Goal: Information Seeking & Learning: Find specific fact

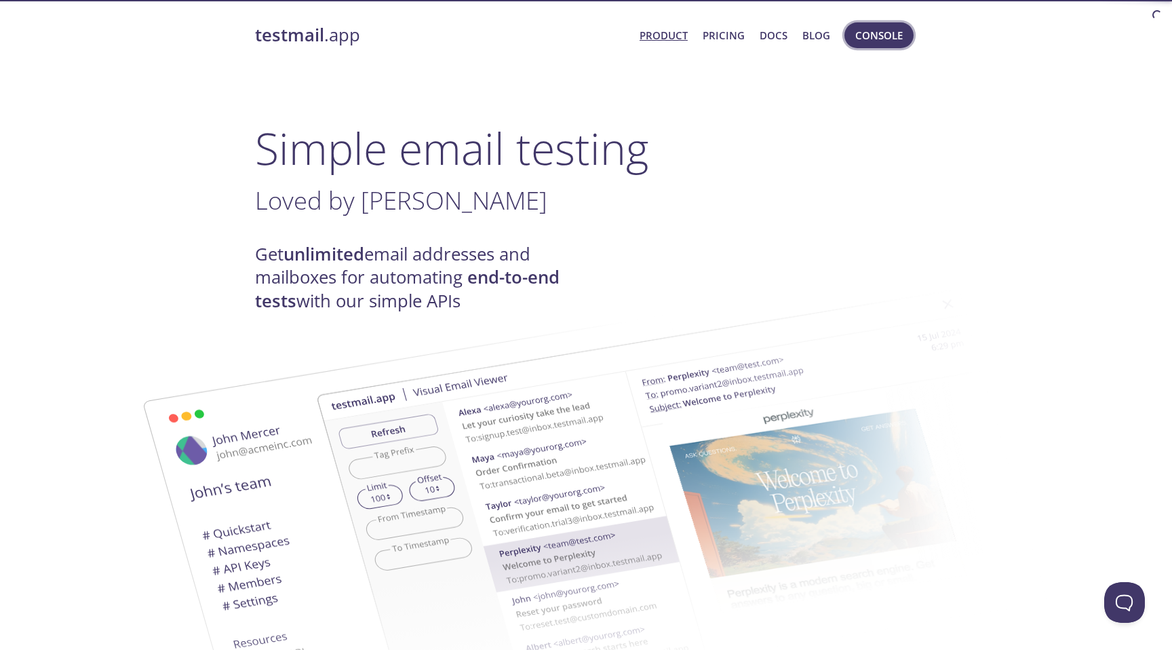
click at [891, 36] on span "Console" at bounding box center [878, 35] width 47 height 18
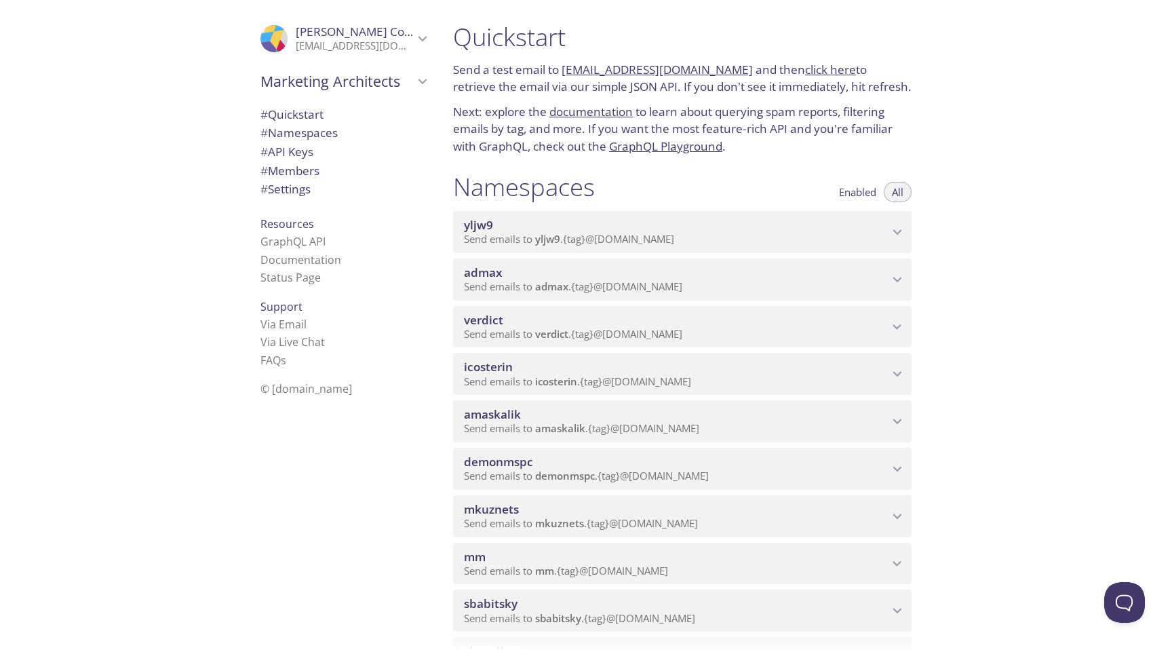
click at [546, 274] on span "admax" at bounding box center [676, 272] width 424 height 15
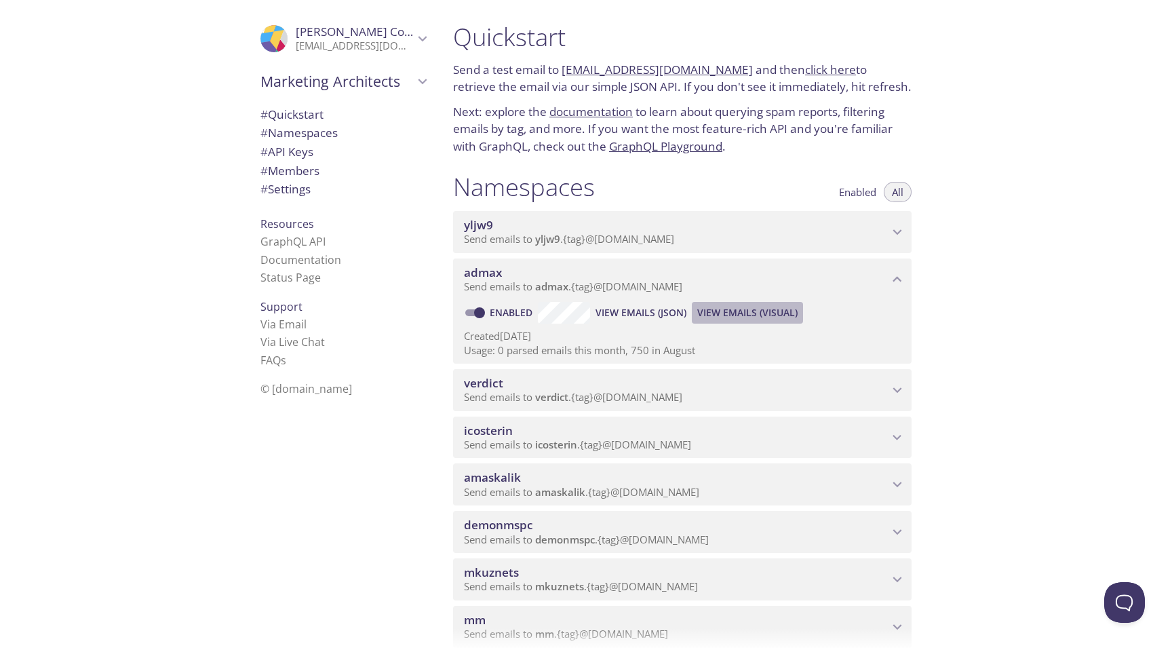
click at [732, 313] on span "View Emails (Visual)" at bounding box center [747, 312] width 100 height 16
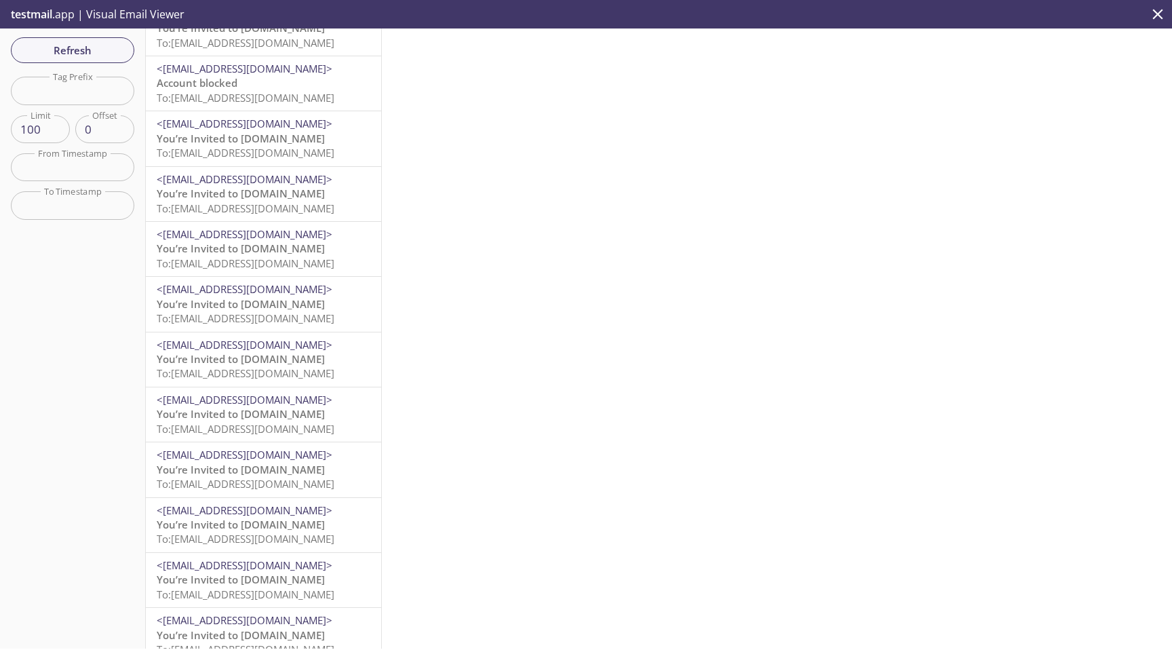
scroll to position [4920, 0]
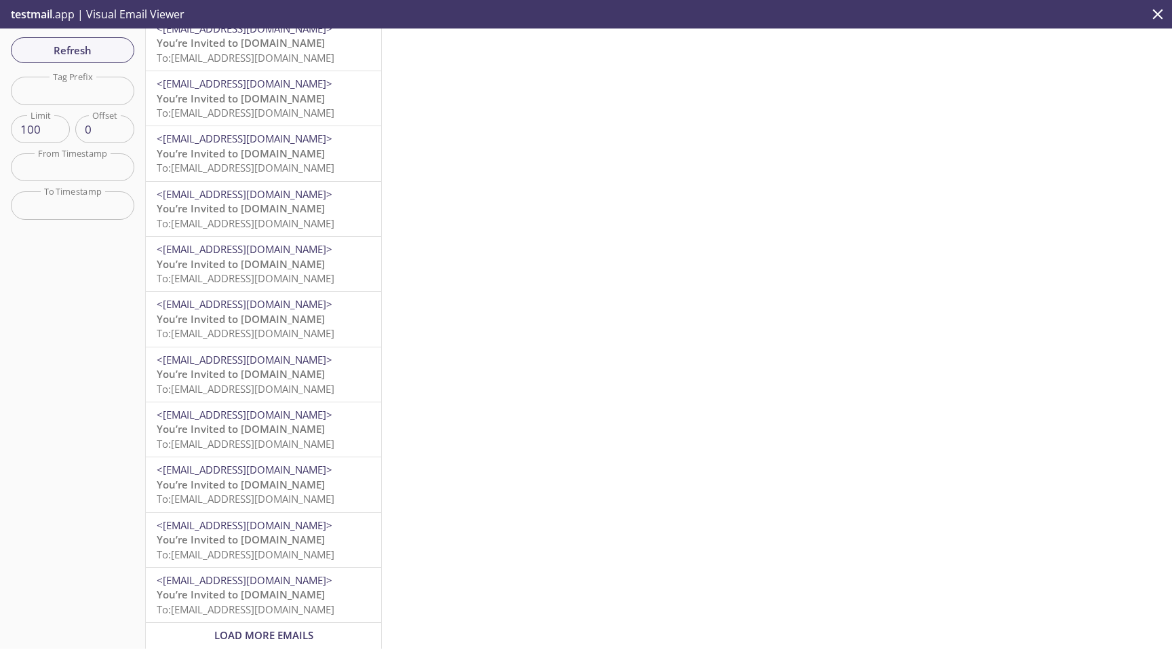
click at [258, 637] on span "Load More Emails" at bounding box center [263, 635] width 99 height 14
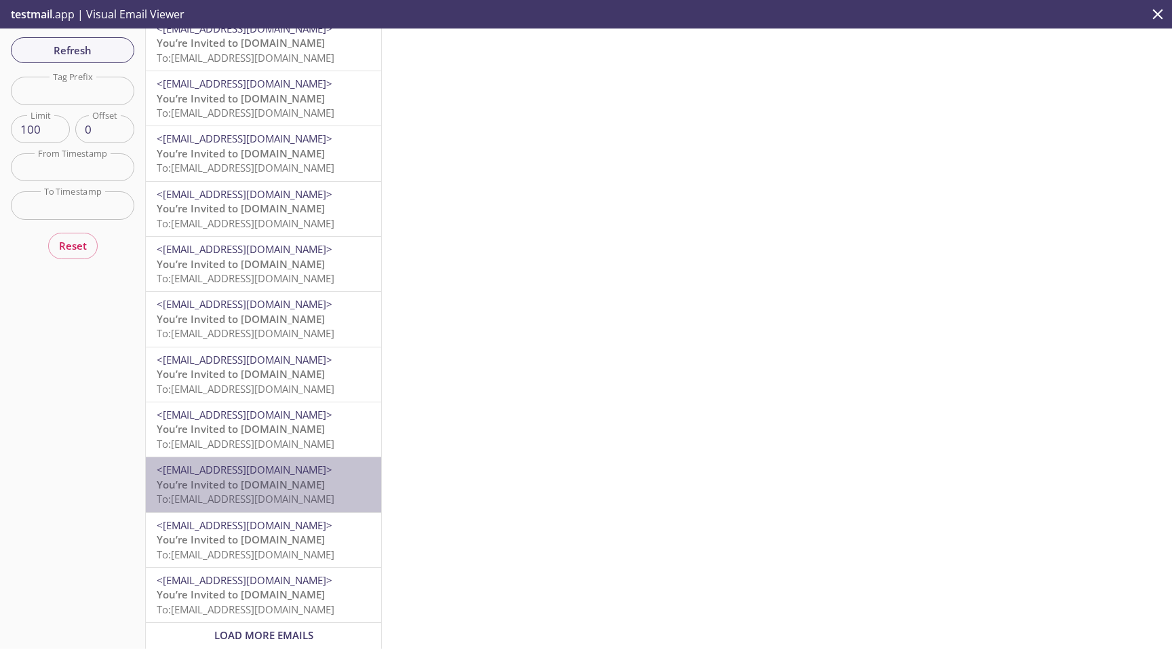
click at [283, 492] on span "To: [EMAIL_ADDRESS][DOMAIN_NAME]" at bounding box center [246, 499] width 178 height 14
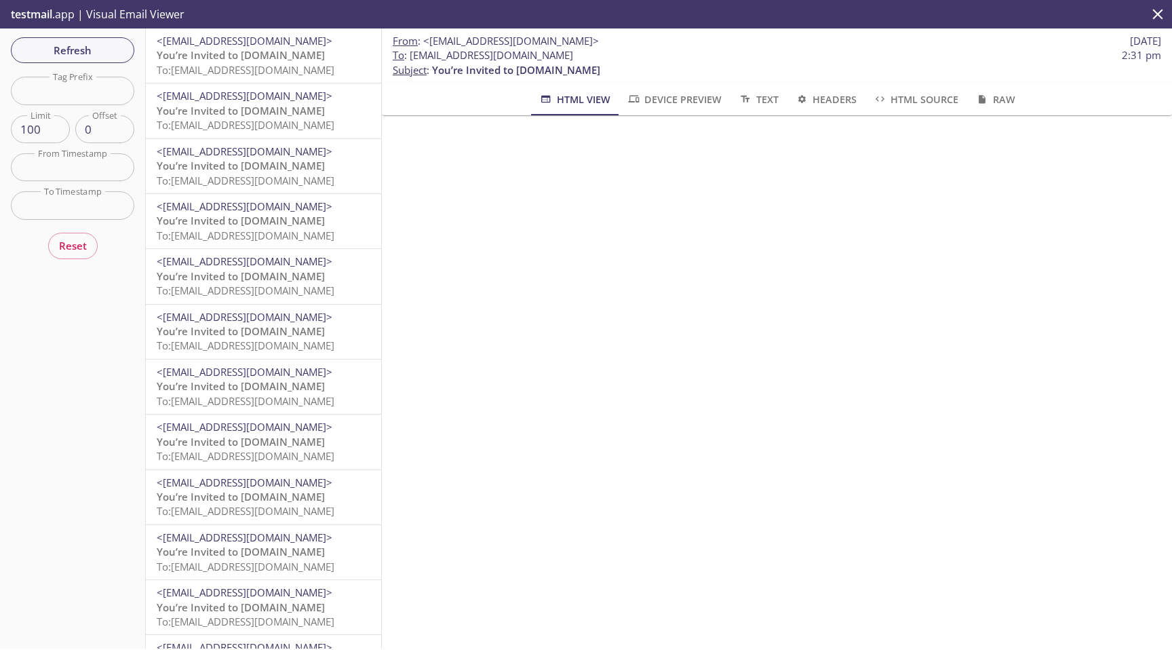
click at [932, 106] on span "HTML Source" at bounding box center [915, 99] width 85 height 17
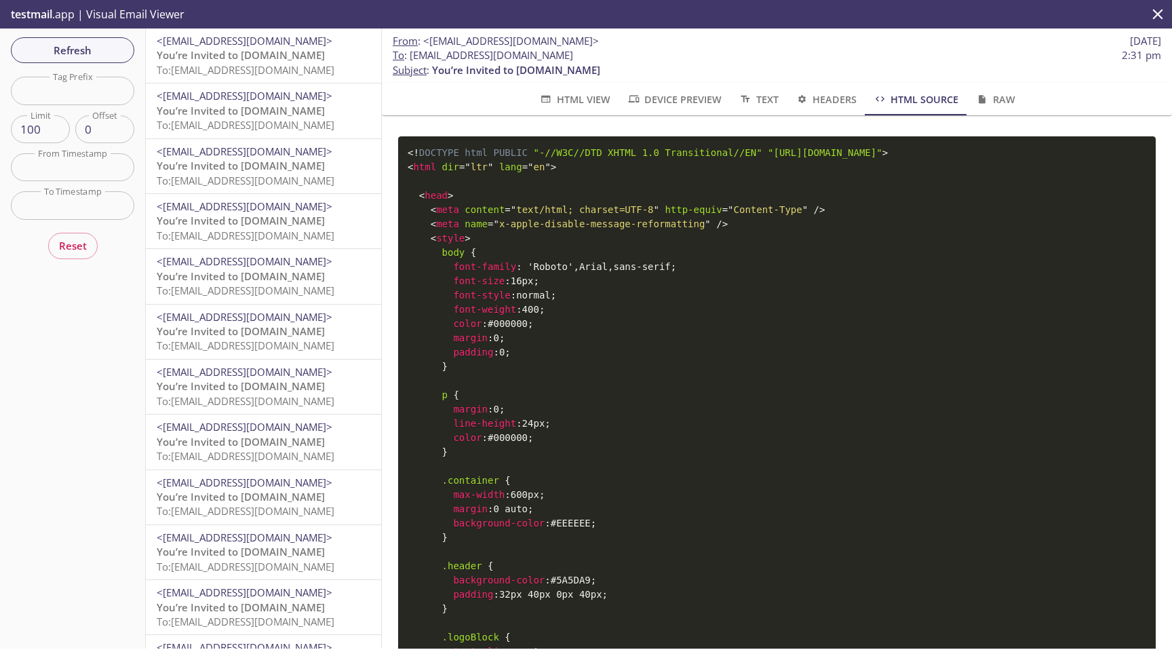
scroll to position [63, 0]
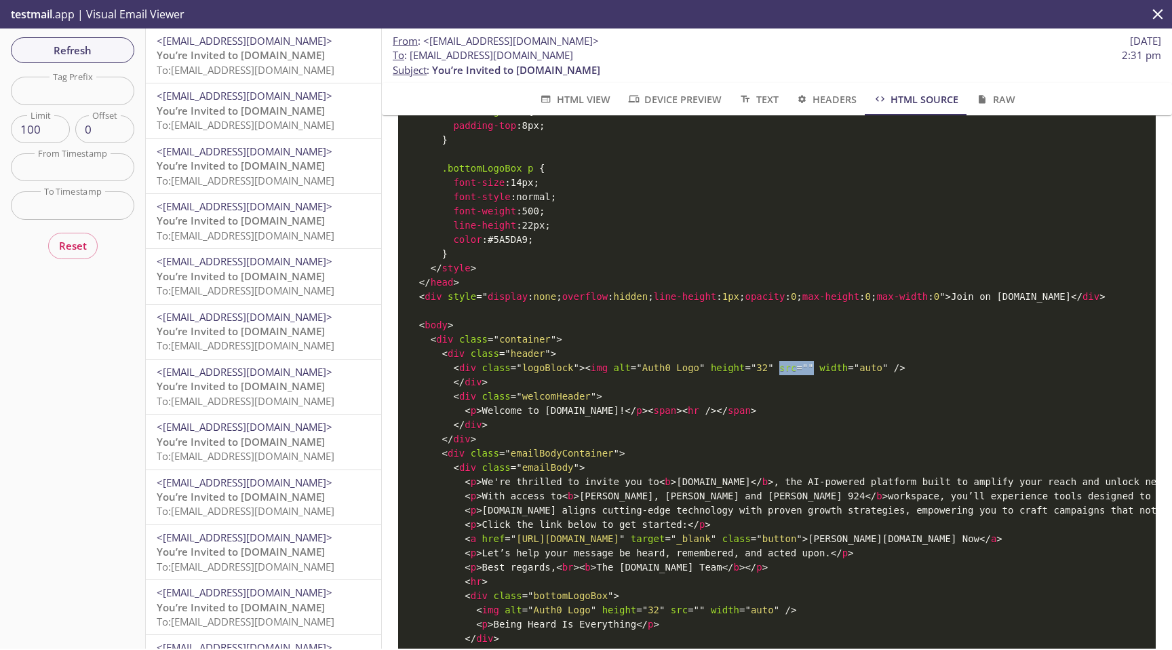
drag, startPoint x: 813, startPoint y: 378, endPoint x: 780, endPoint y: 382, distance: 33.5
click at [780, 373] on span "< img alt = " Auth0 Logo " height = " 32 " src = " " width = " auto " />" at bounding box center [744, 367] width 320 height 11
drag, startPoint x: 776, startPoint y: 385, endPoint x: 811, endPoint y: 381, distance: 35.5
click at [811, 373] on span "< img alt = " Auth0 Logo " height = " 32 " src = " " width = " auto " />" at bounding box center [744, 367] width 320 height 11
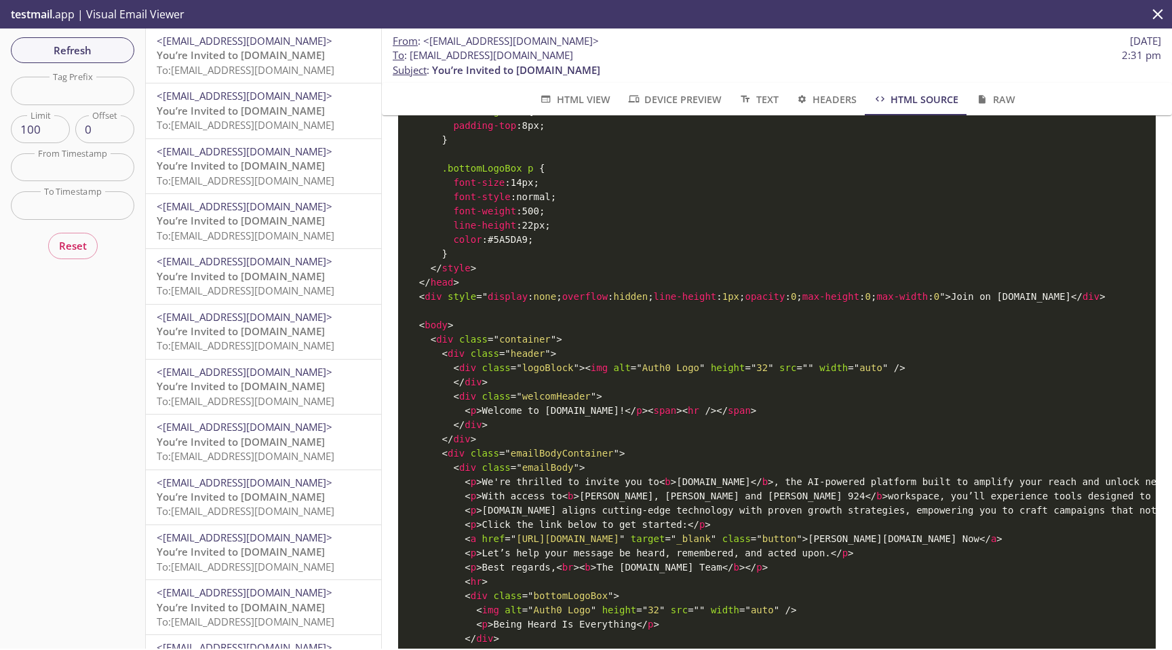
click at [854, 373] on span """ at bounding box center [856, 367] width 5 height 11
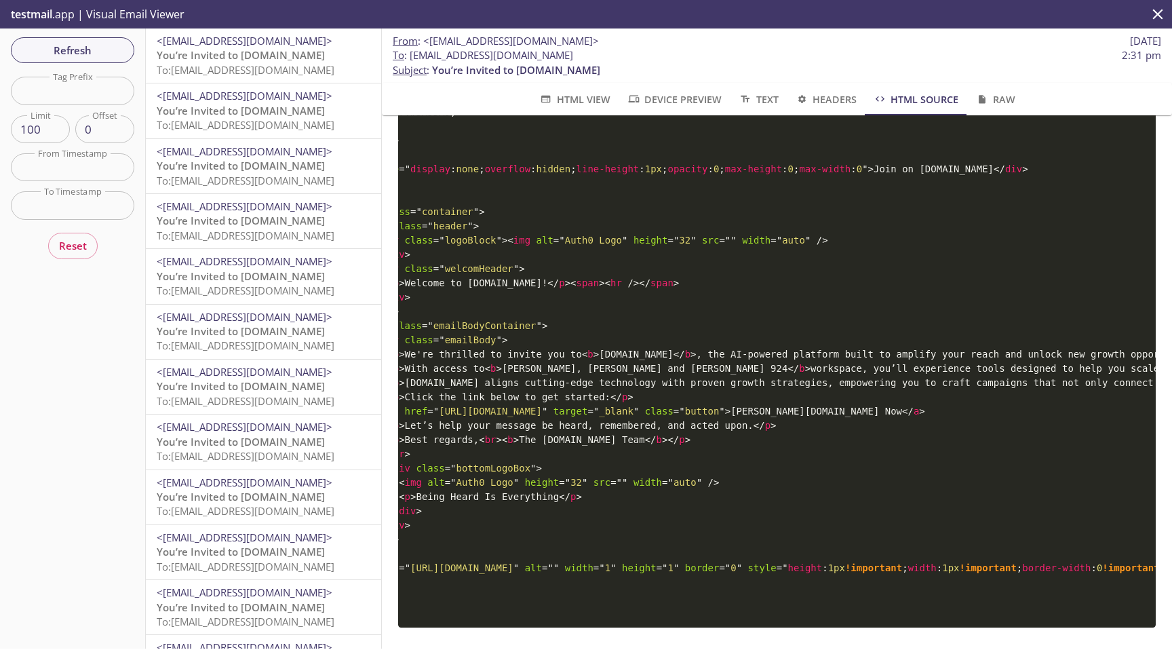
scroll to position [0, 0]
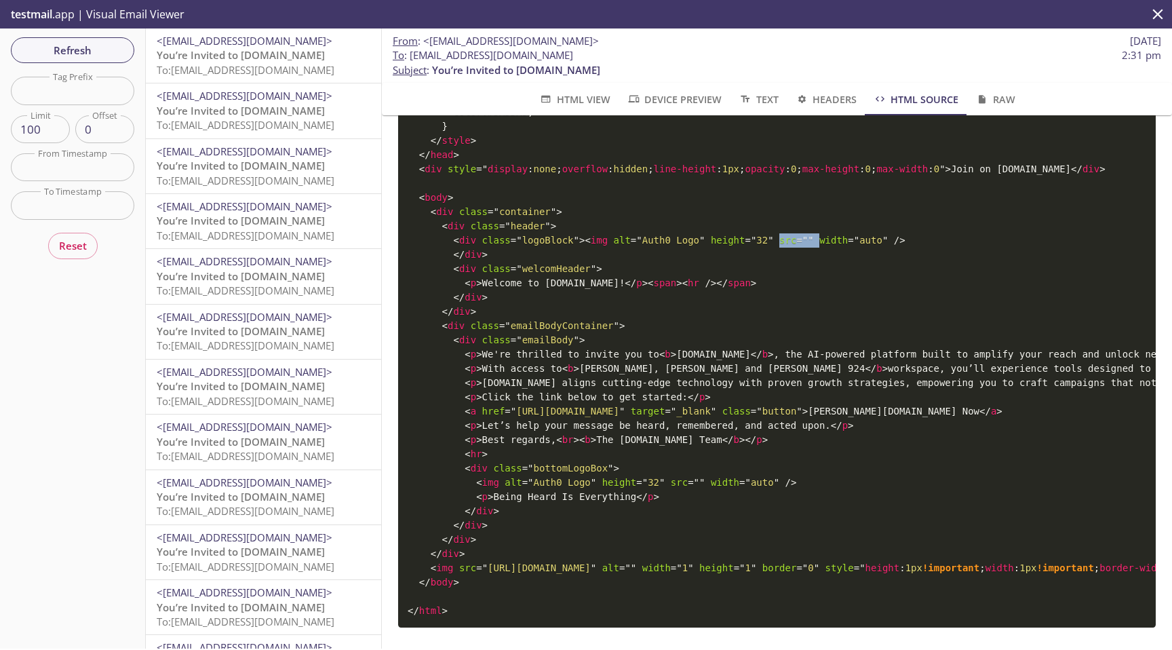
drag, startPoint x: 815, startPoint y: 238, endPoint x: 778, endPoint y: 243, distance: 37.0
click at [778, 243] on span "< img alt = " Auth0 Logo " height = " 32 " src = " " width = " auto " />" at bounding box center [744, 240] width 320 height 11
drag, startPoint x: 812, startPoint y: 237, endPoint x: 779, endPoint y: 237, distance: 33.2
click at [779, 237] on span "< img alt = " Auth0 Logo " height = " 32 " src = " " width = " auto " />" at bounding box center [744, 240] width 320 height 11
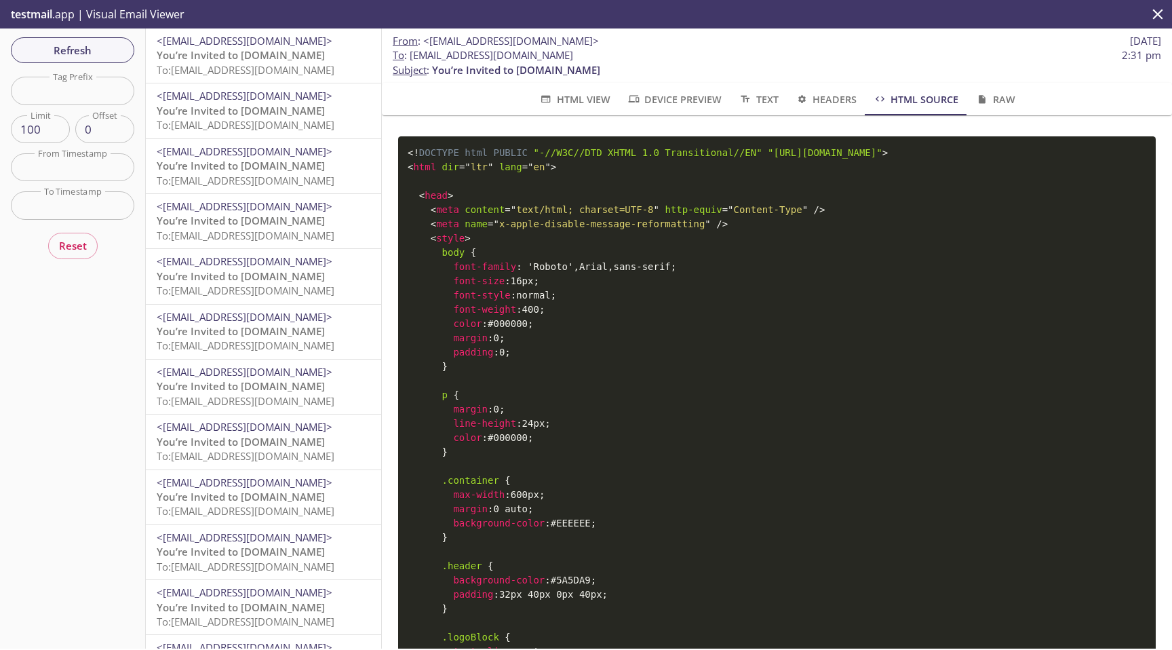
drag, startPoint x: 422, startPoint y: 198, endPoint x: 473, endPoint y: 386, distance: 194.7
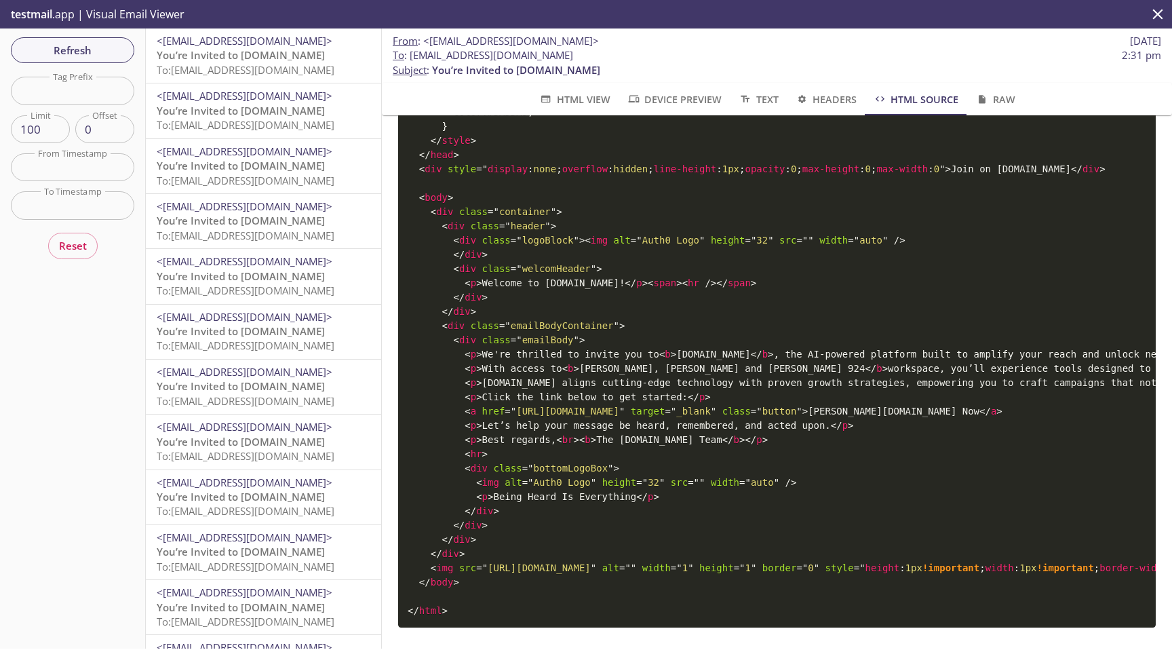
scroll to position [0, 14]
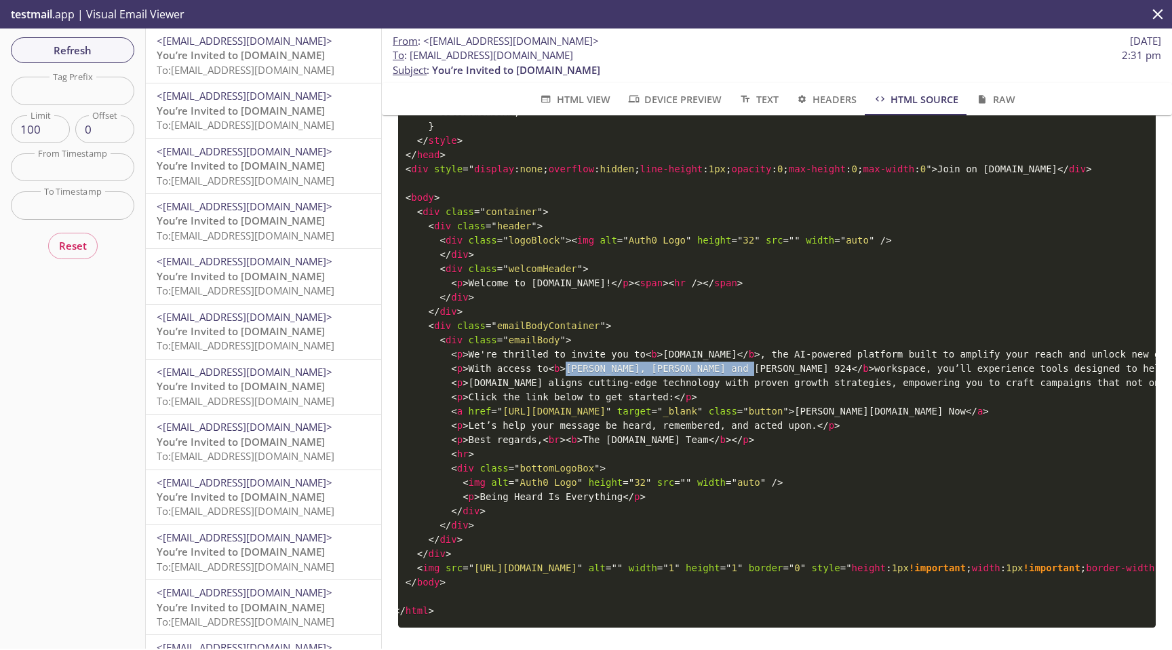
drag, startPoint x: 568, startPoint y: 371, endPoint x: 759, endPoint y: 372, distance: 190.5
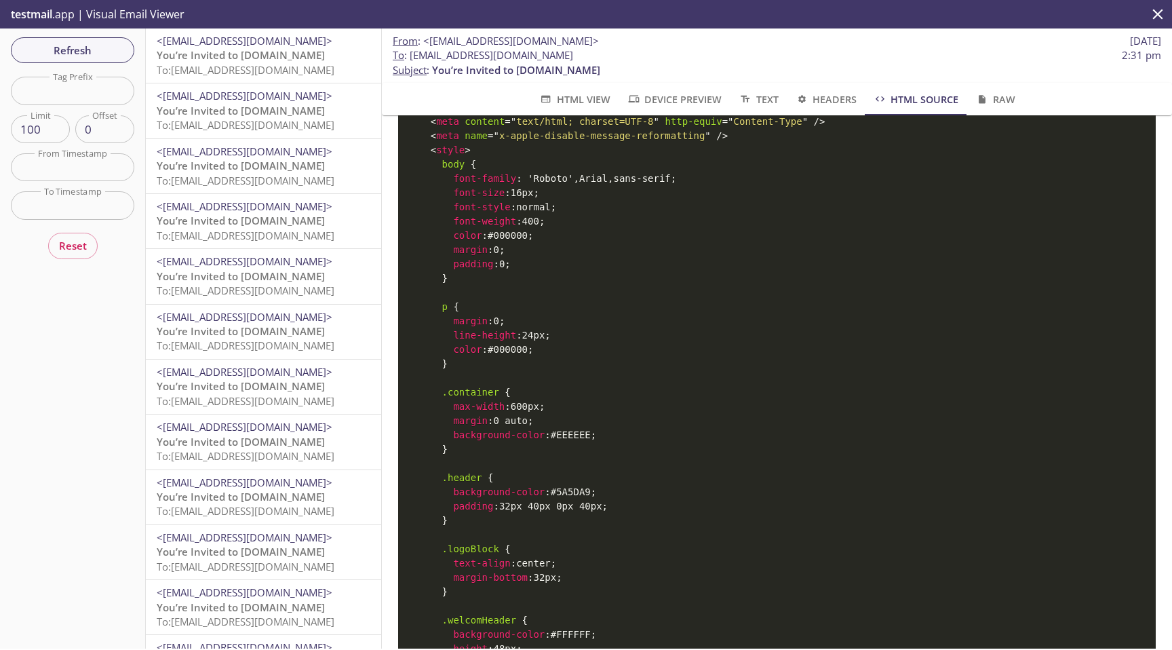
scroll to position [0, 0]
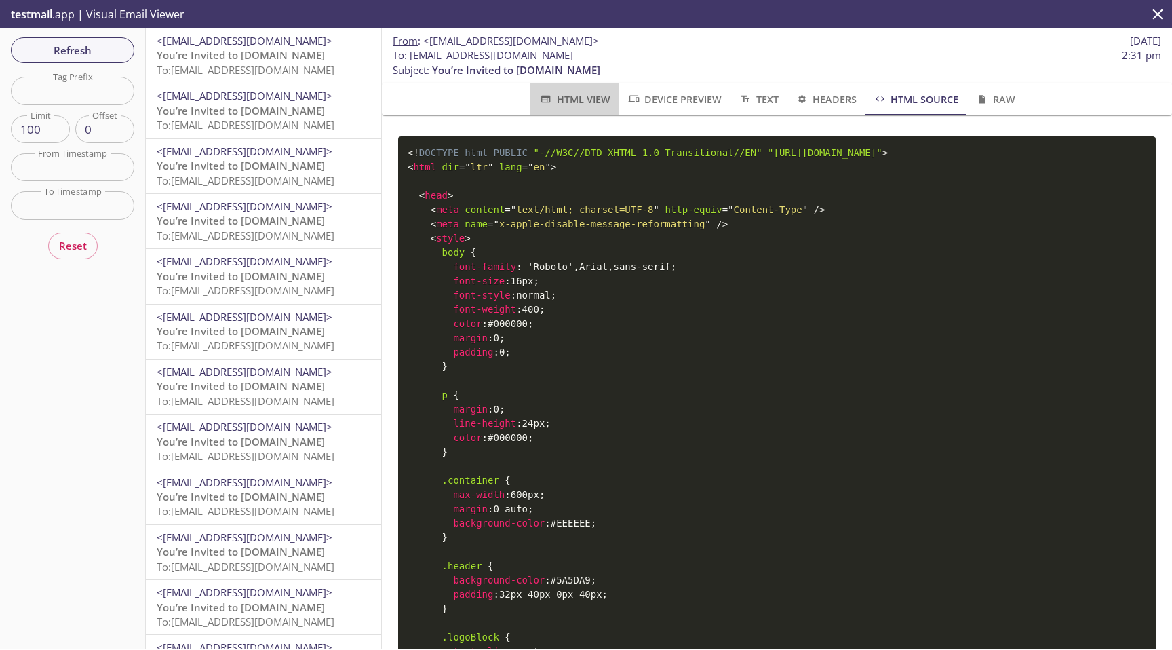
click at [575, 96] on span "HTML View" at bounding box center [573, 99] width 71 height 17
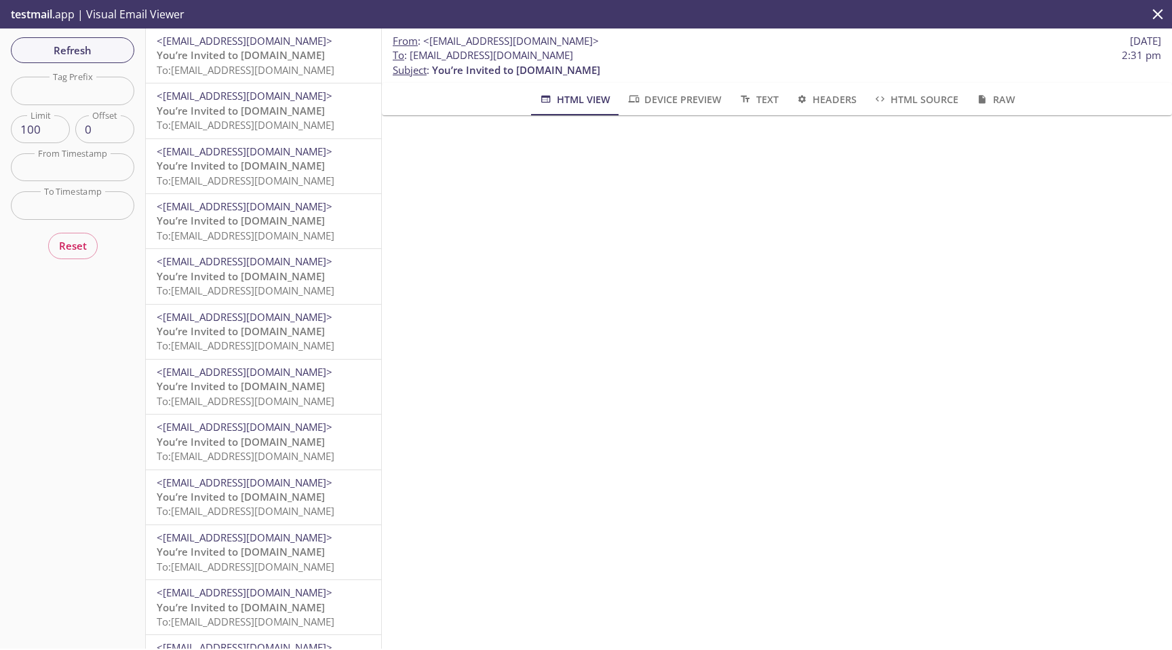
scroll to position [162, 0]
click at [252, 73] on span "To: admax.2025082916532308@inbox.testmail.app" at bounding box center [246, 70] width 178 height 14
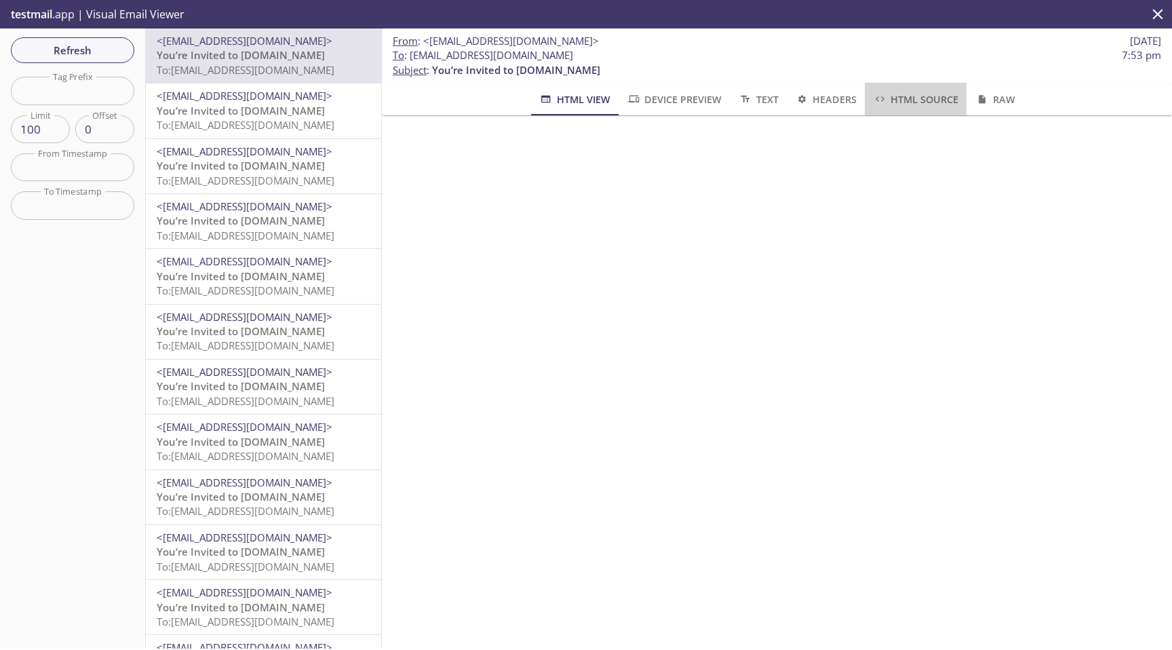
click at [925, 96] on span "HTML Source" at bounding box center [915, 99] width 85 height 17
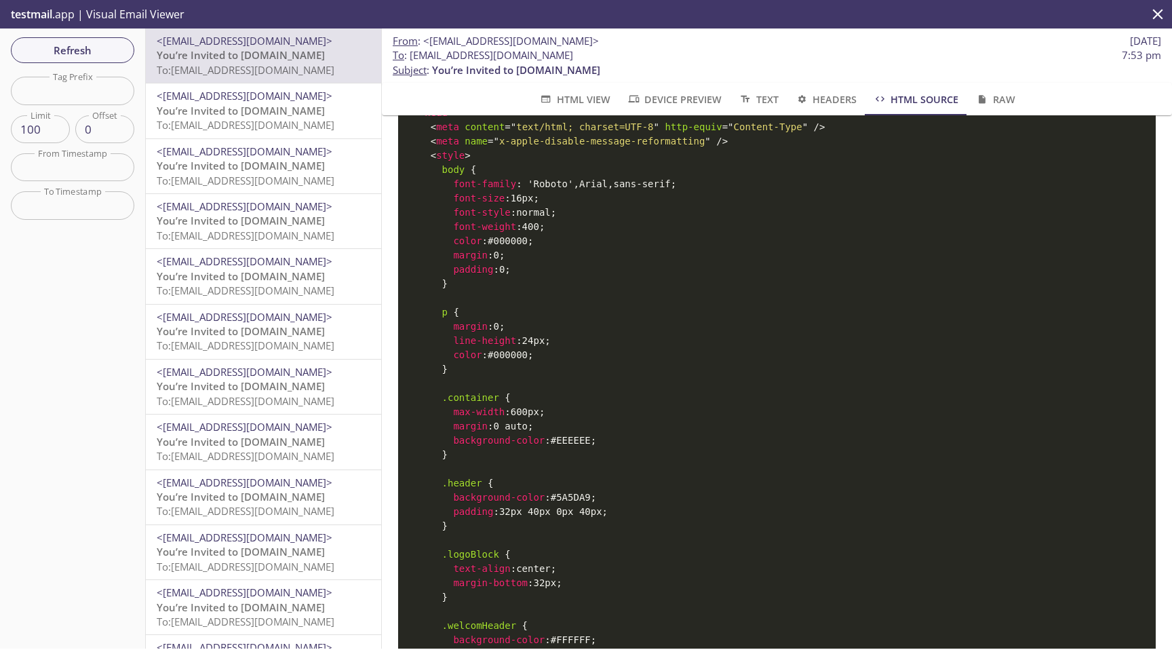
scroll to position [85, 0]
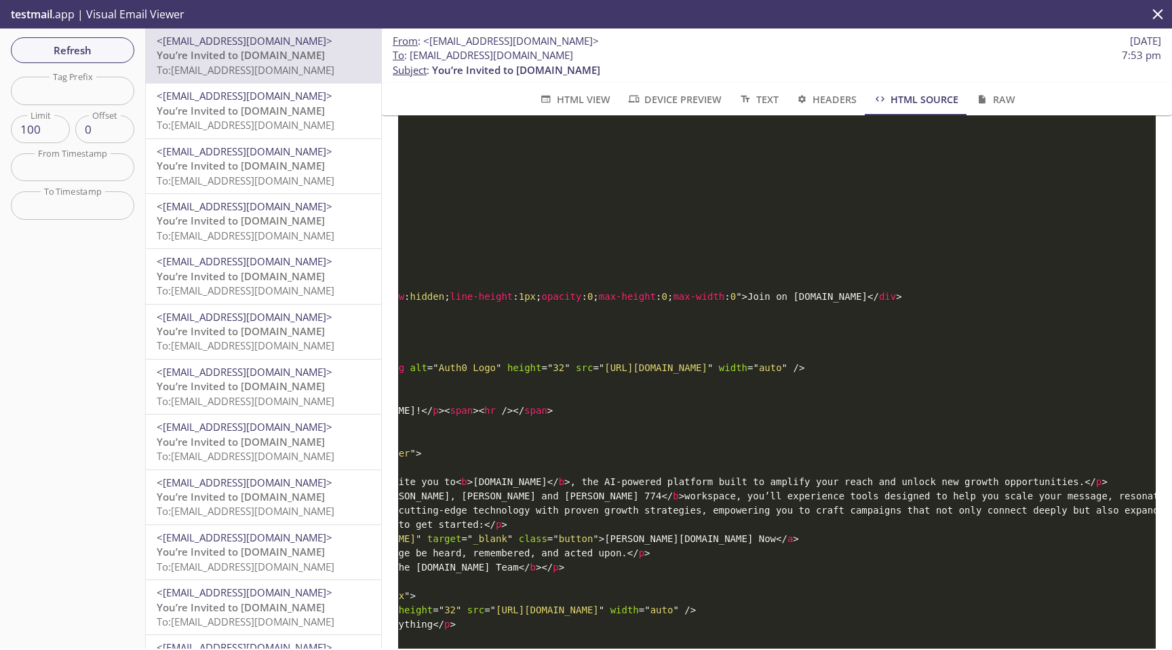
scroll to position [0, 217]
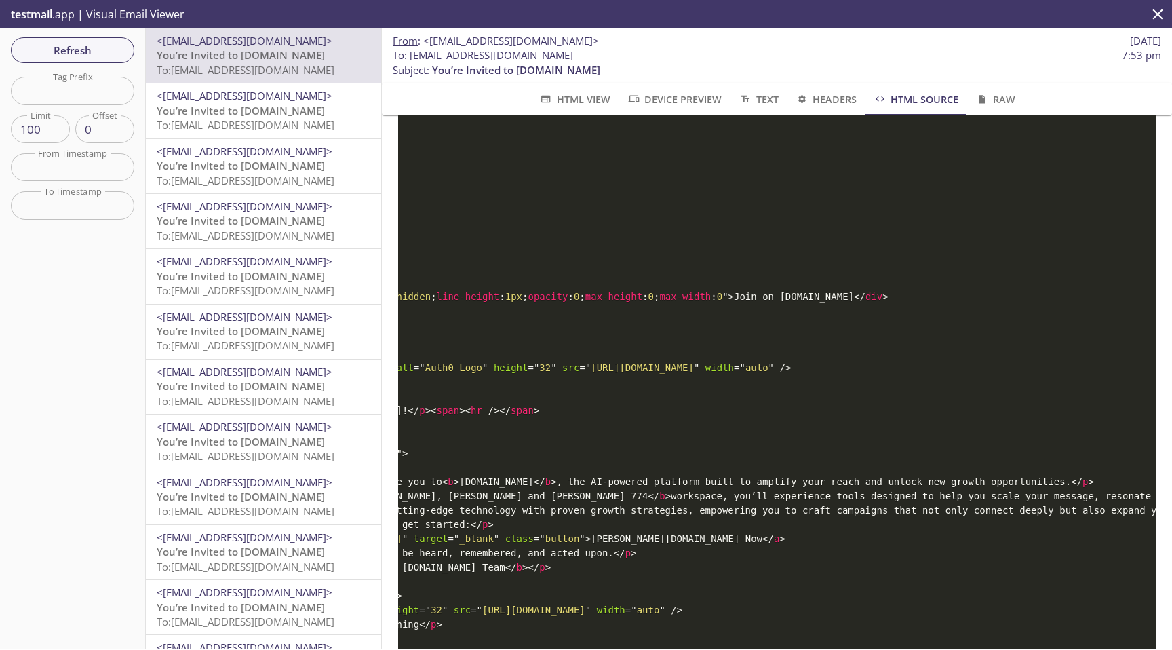
drag, startPoint x: 933, startPoint y: 382, endPoint x: 591, endPoint y: 385, distance: 342.4
click at [590, 373] on span "= " https://qa.platform.monarchsrising.com/assets/auth0/logo.png "" at bounding box center [639, 367] width 120 height 11
copy span "https://qa.platform.monarchsrising.com/assets/auth0/logo.png"
